Goal: Task Accomplishment & Management: Use online tool/utility

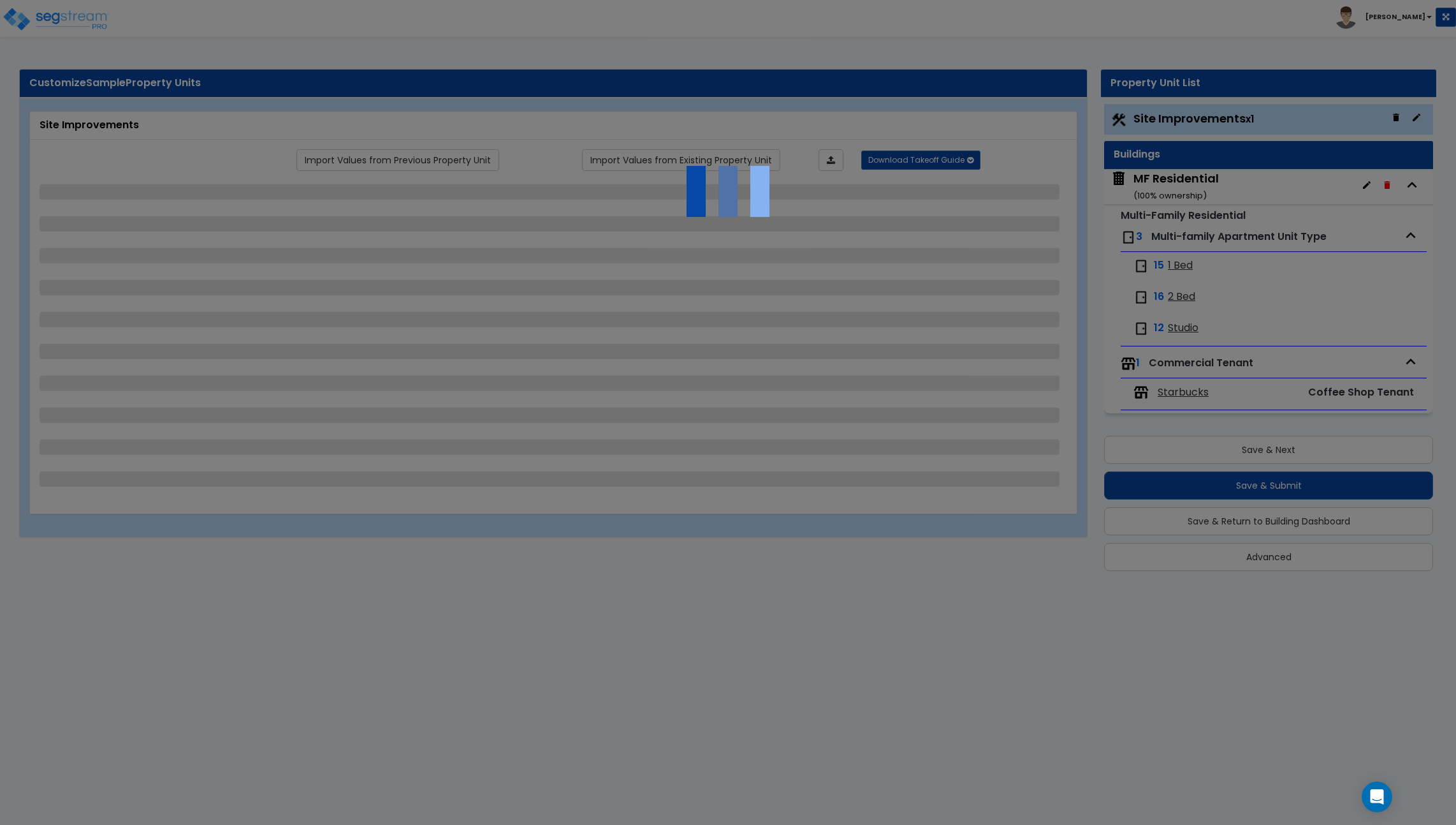
select select "2"
select select "1"
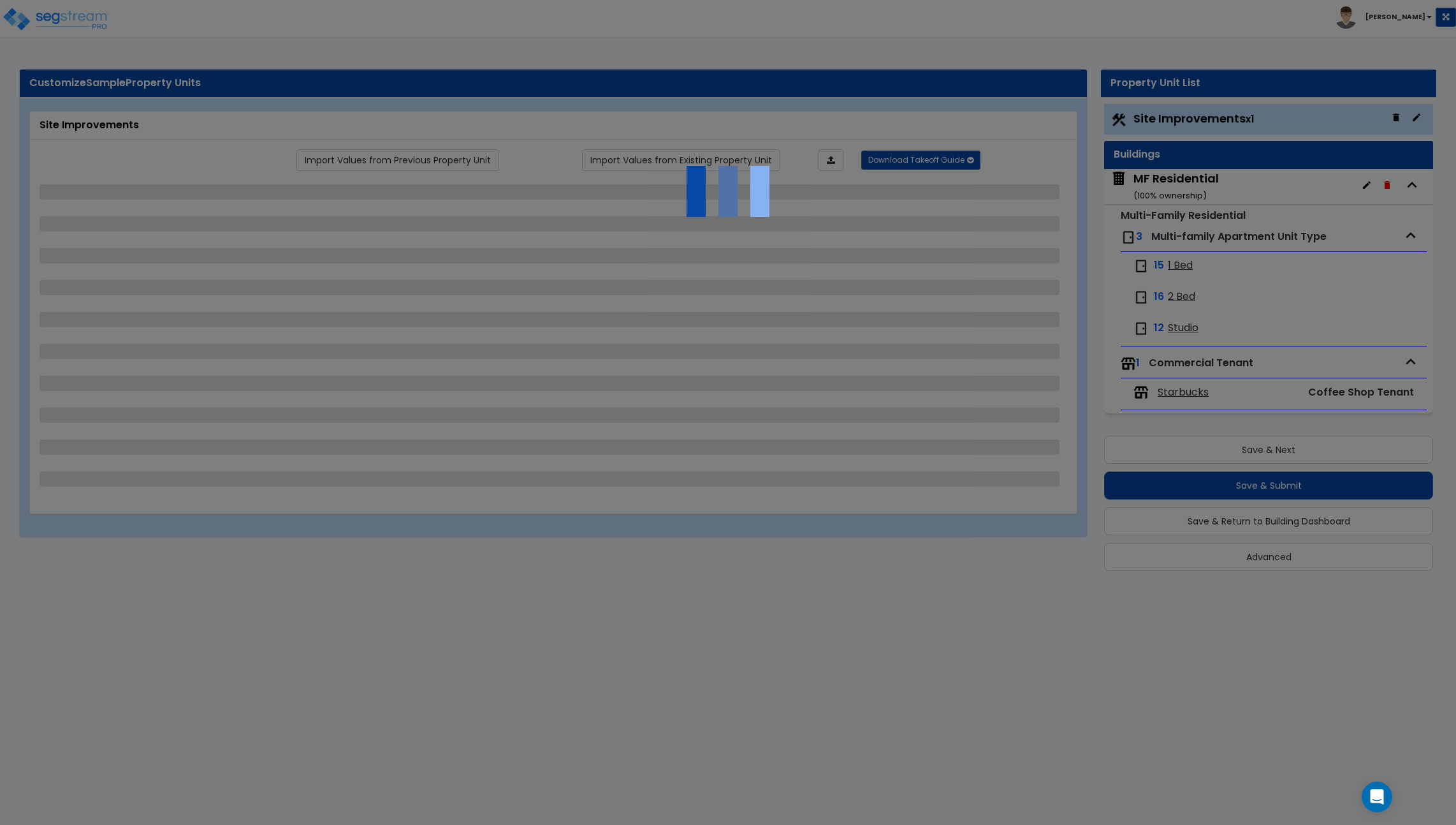
select select "2"
select select "1"
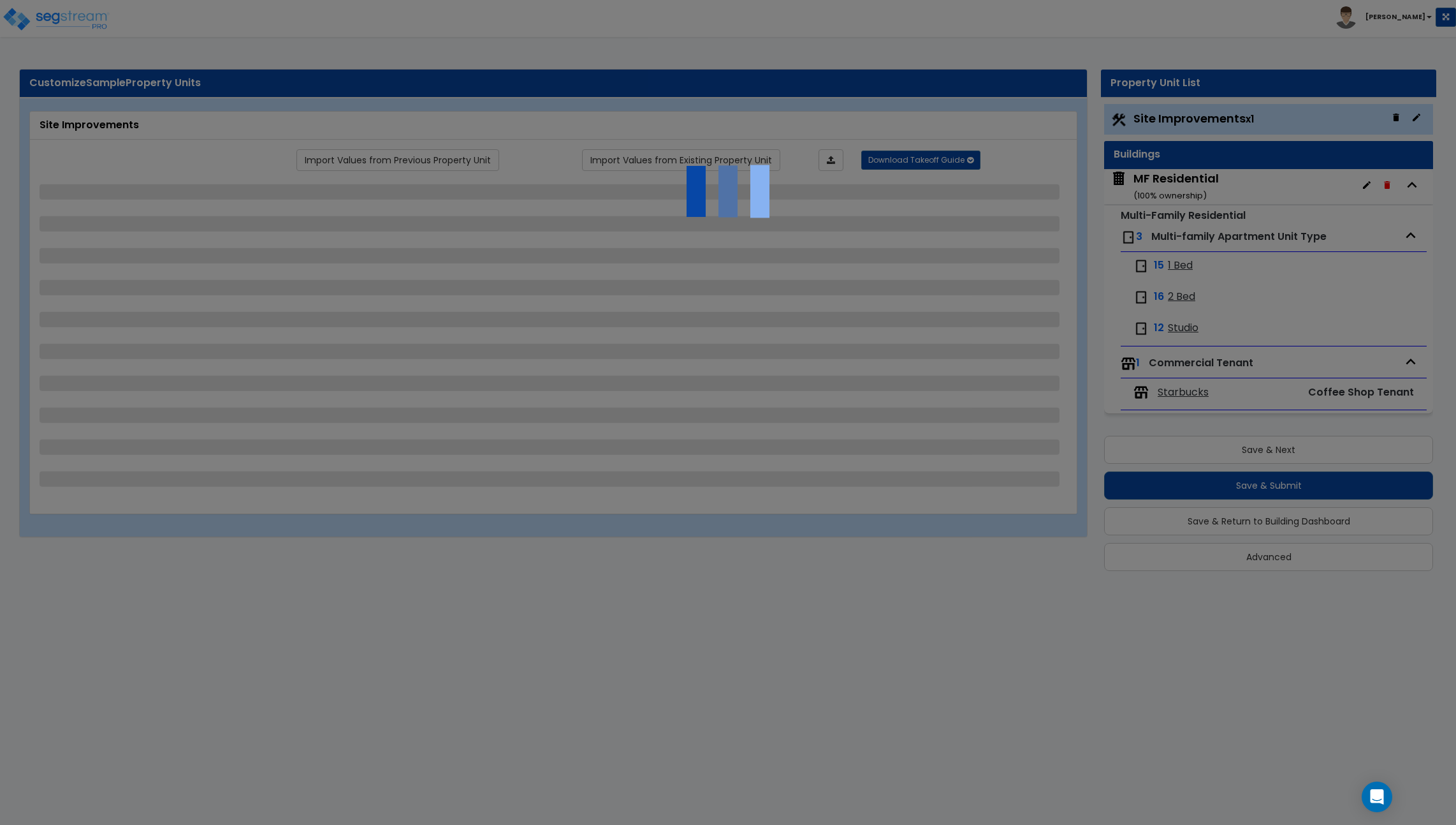
select select "2"
select select "1"
select select "6"
select select "2"
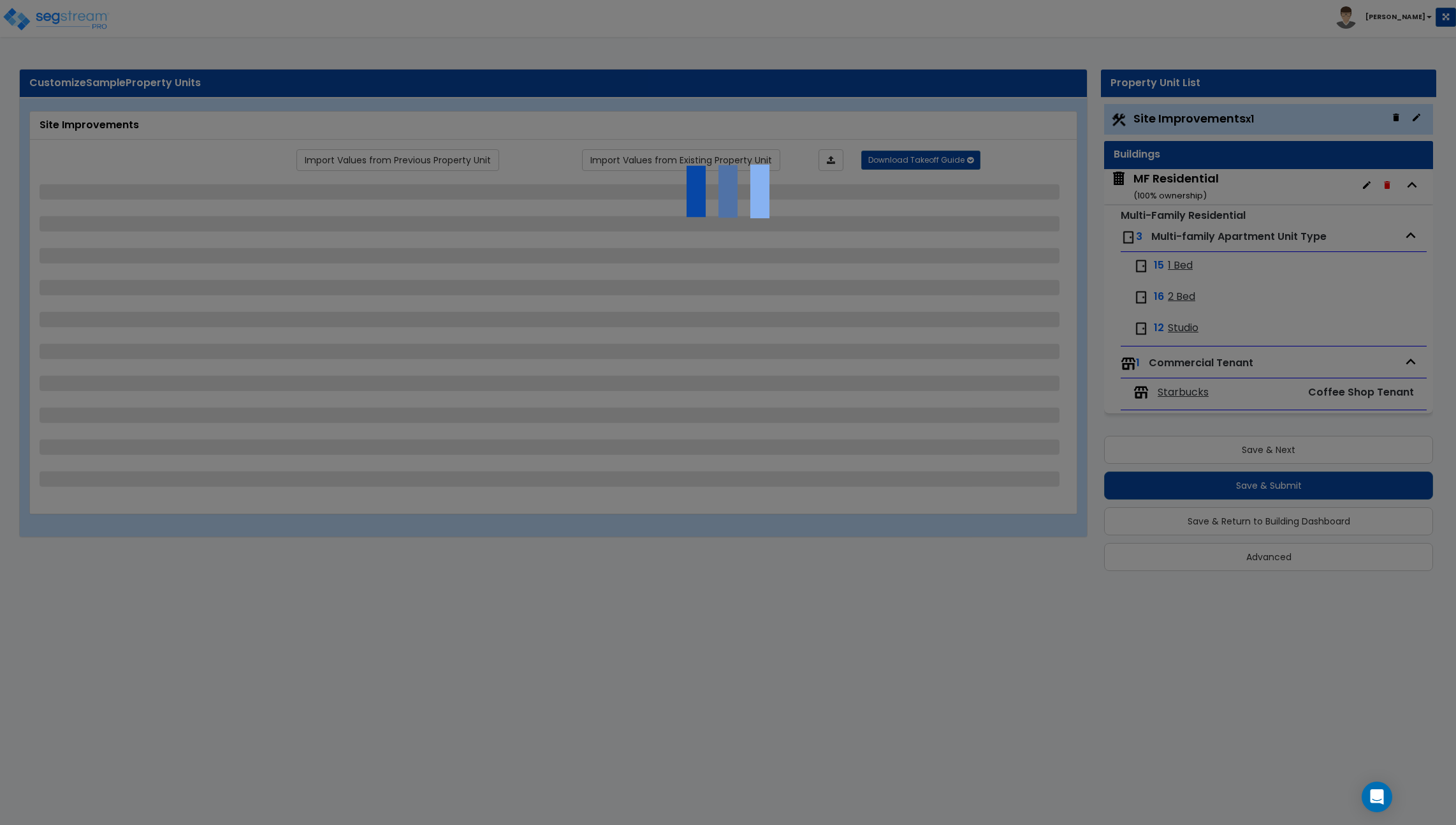
select select "2"
select select "1"
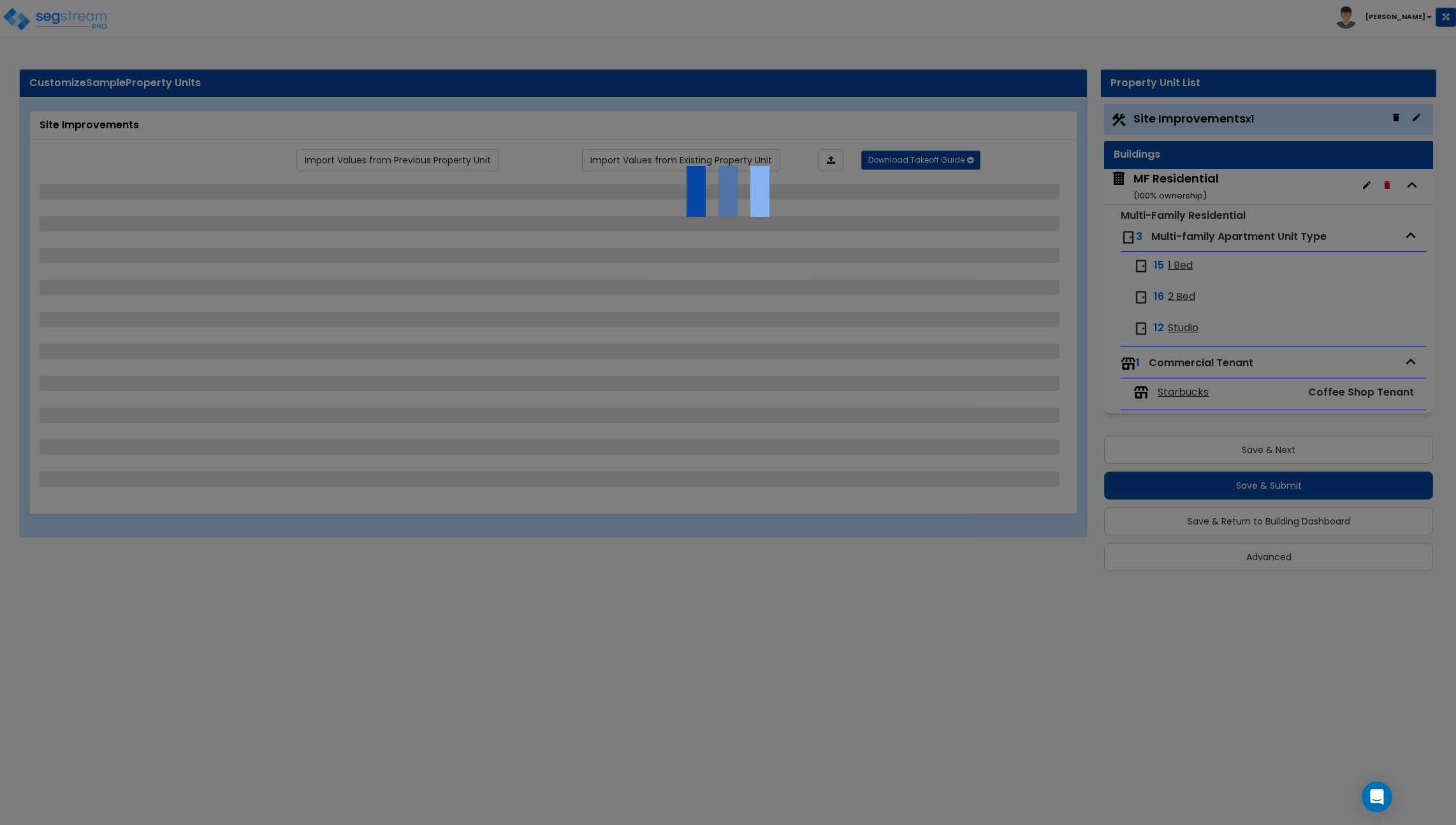
select select "1"
select select "3"
select select "2"
select select "1"
select select "2"
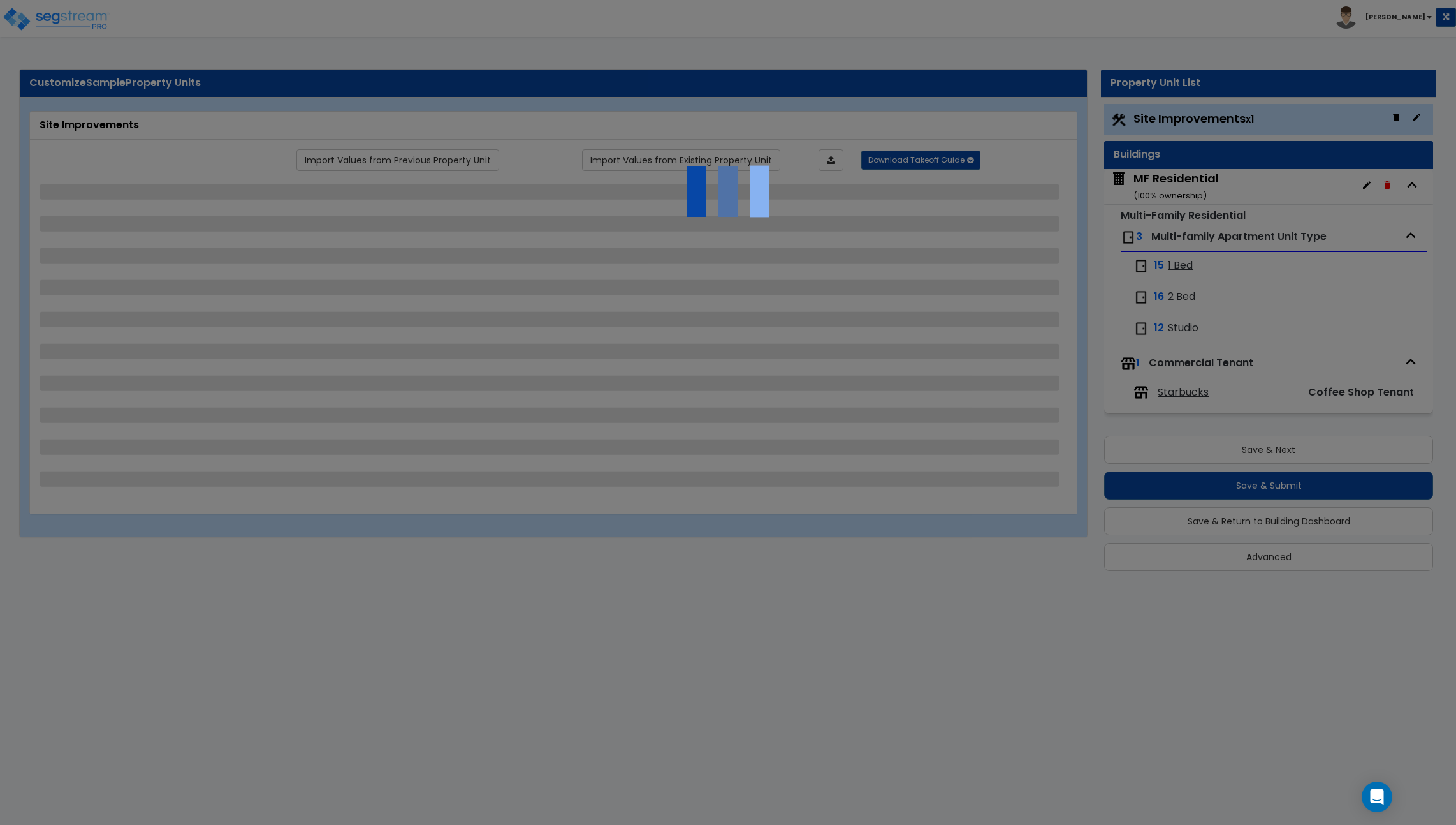
select select "2"
select select "4"
select select "2"
